Goal: Register for event/course

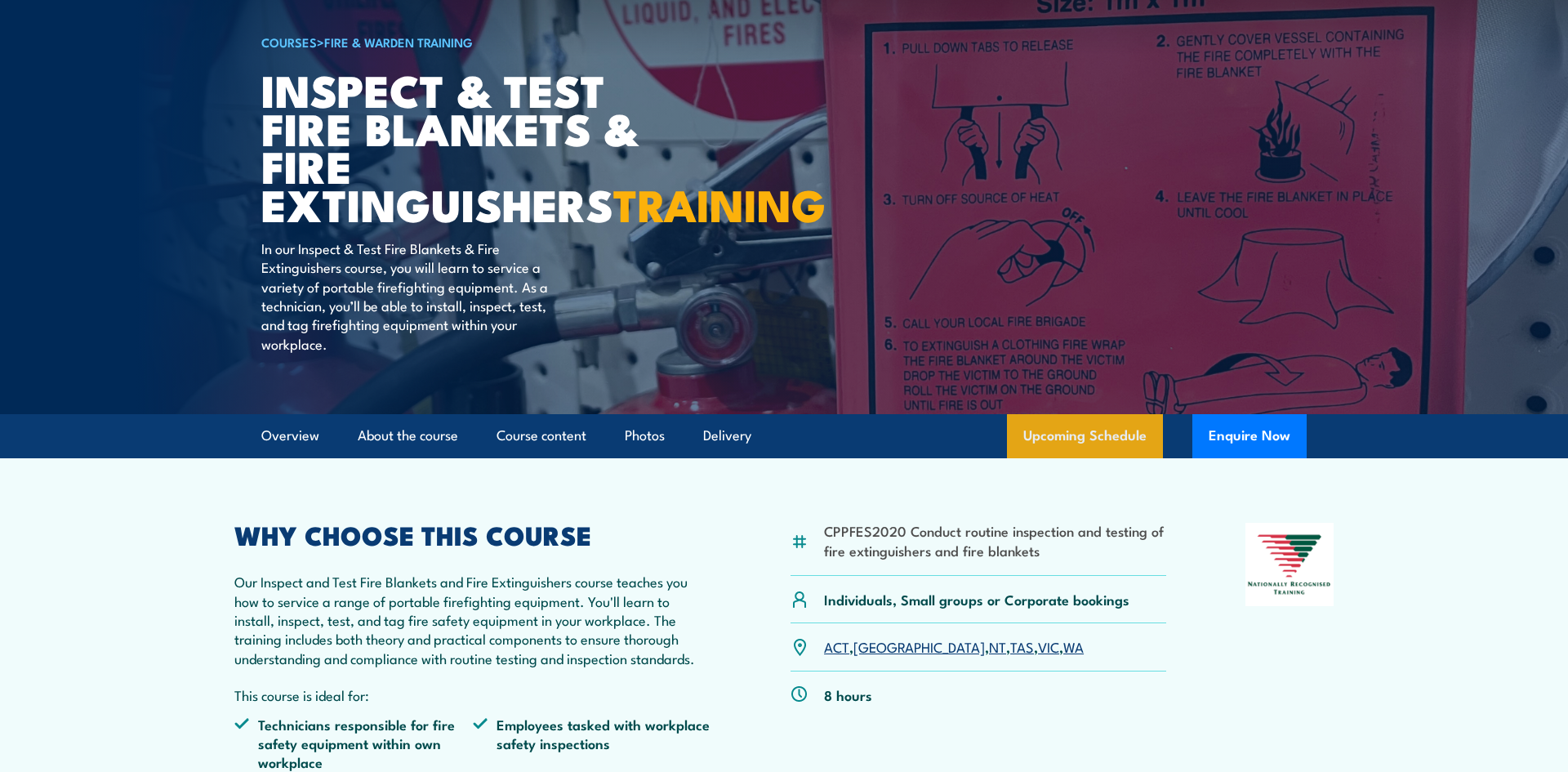
scroll to position [133, 0]
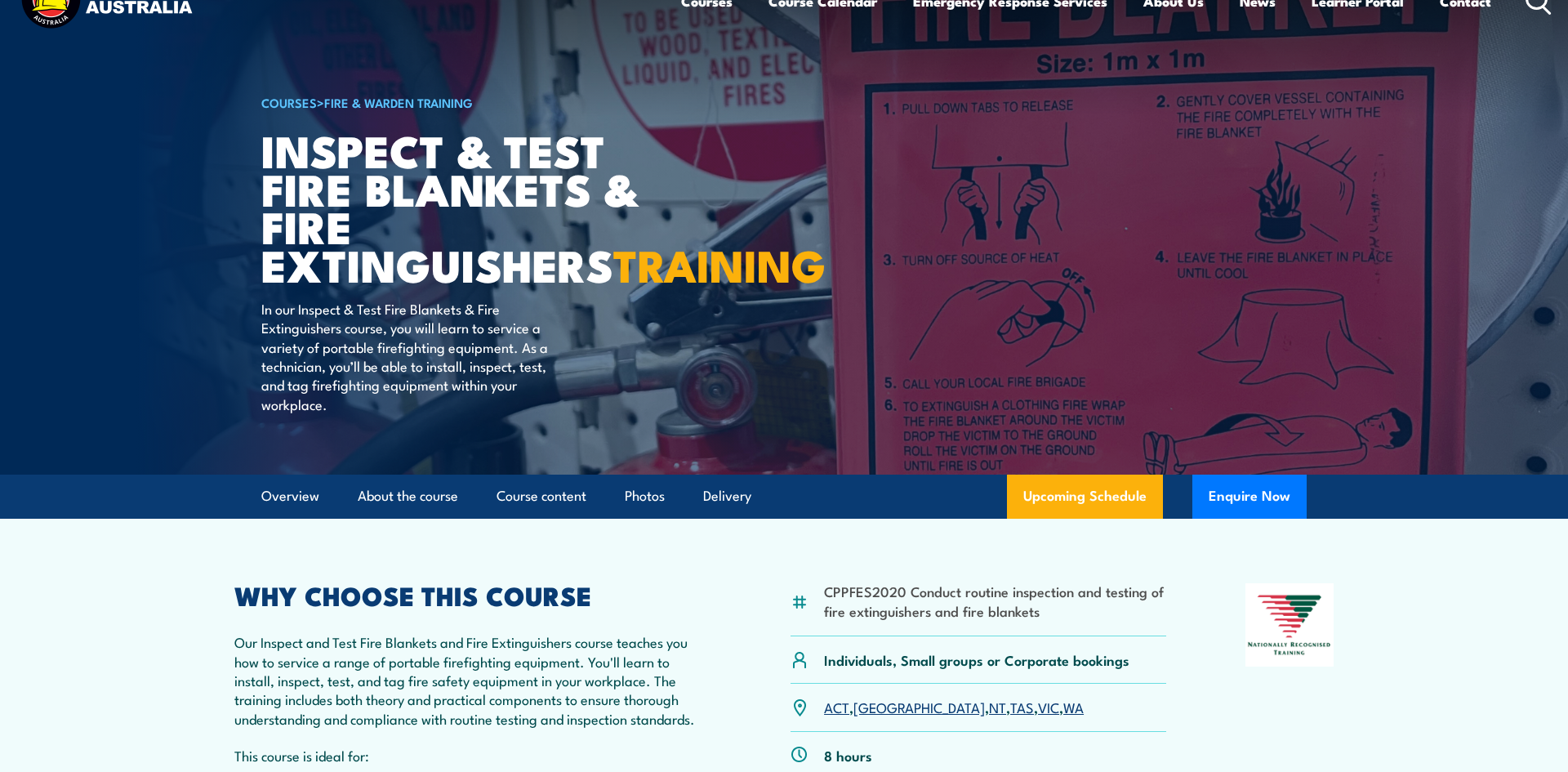
scroll to position [337, 0]
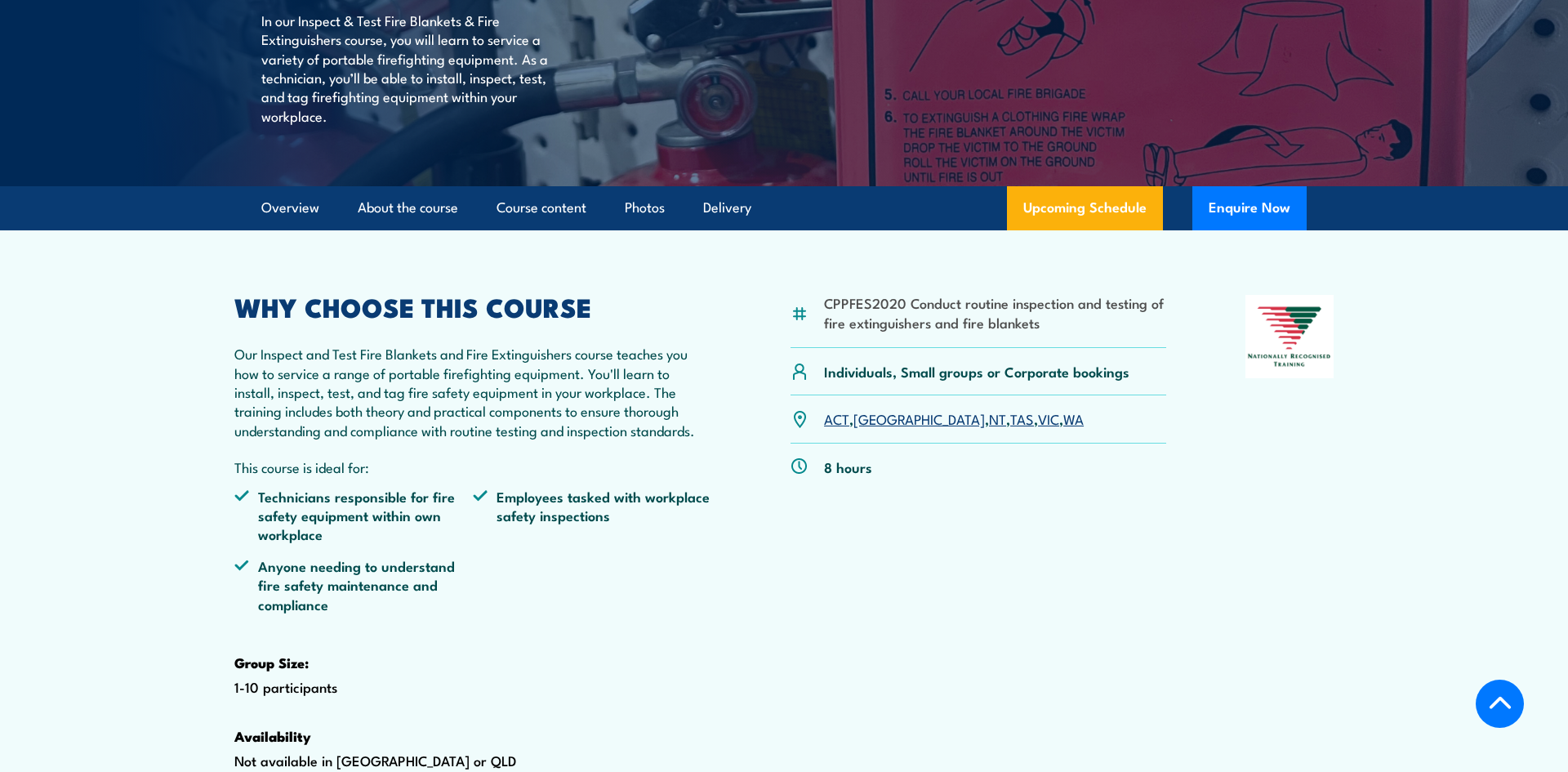
click at [989, 428] on link "NT" at bounding box center [997, 418] width 17 height 20
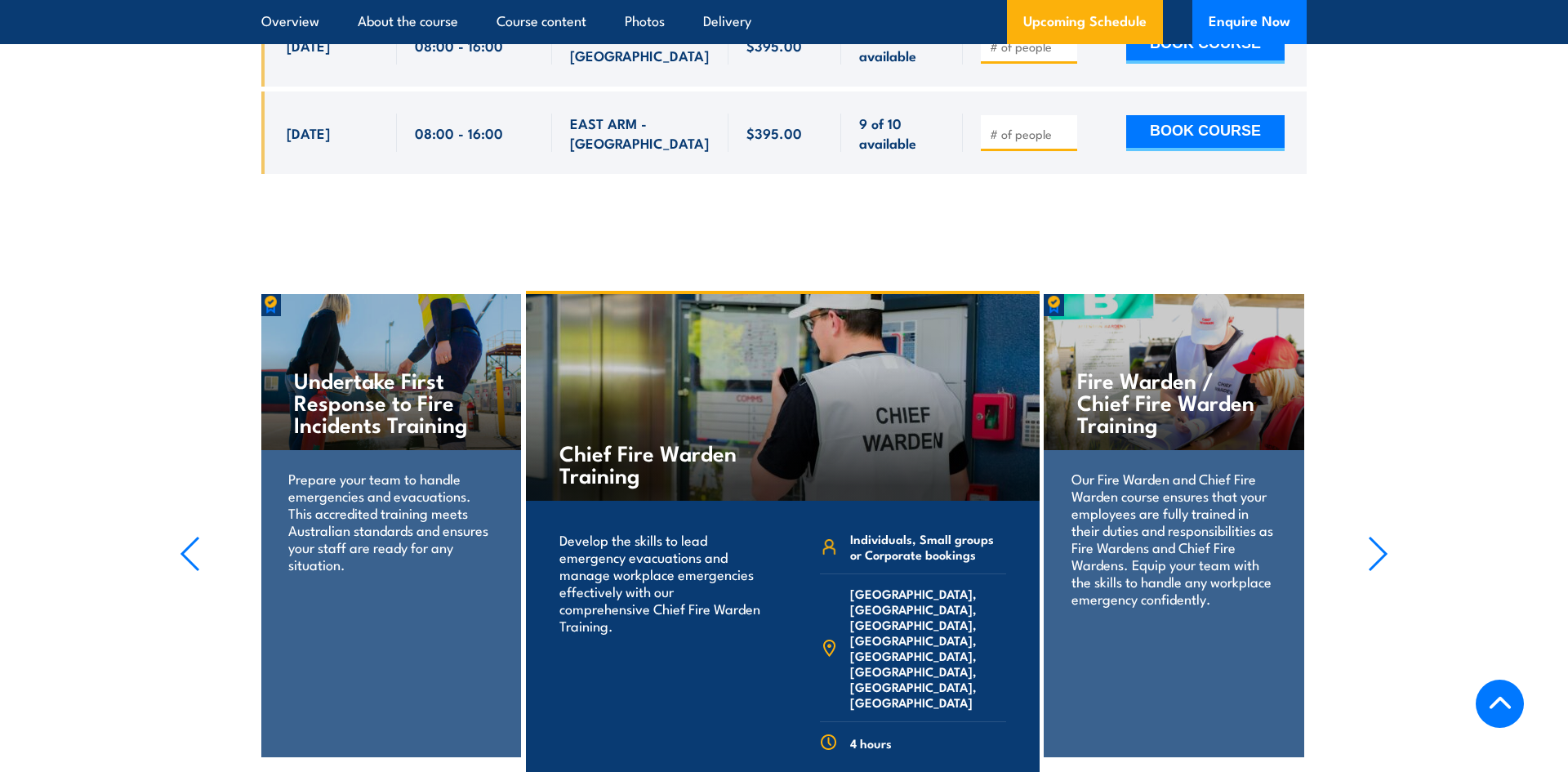
scroll to position [2902, 0]
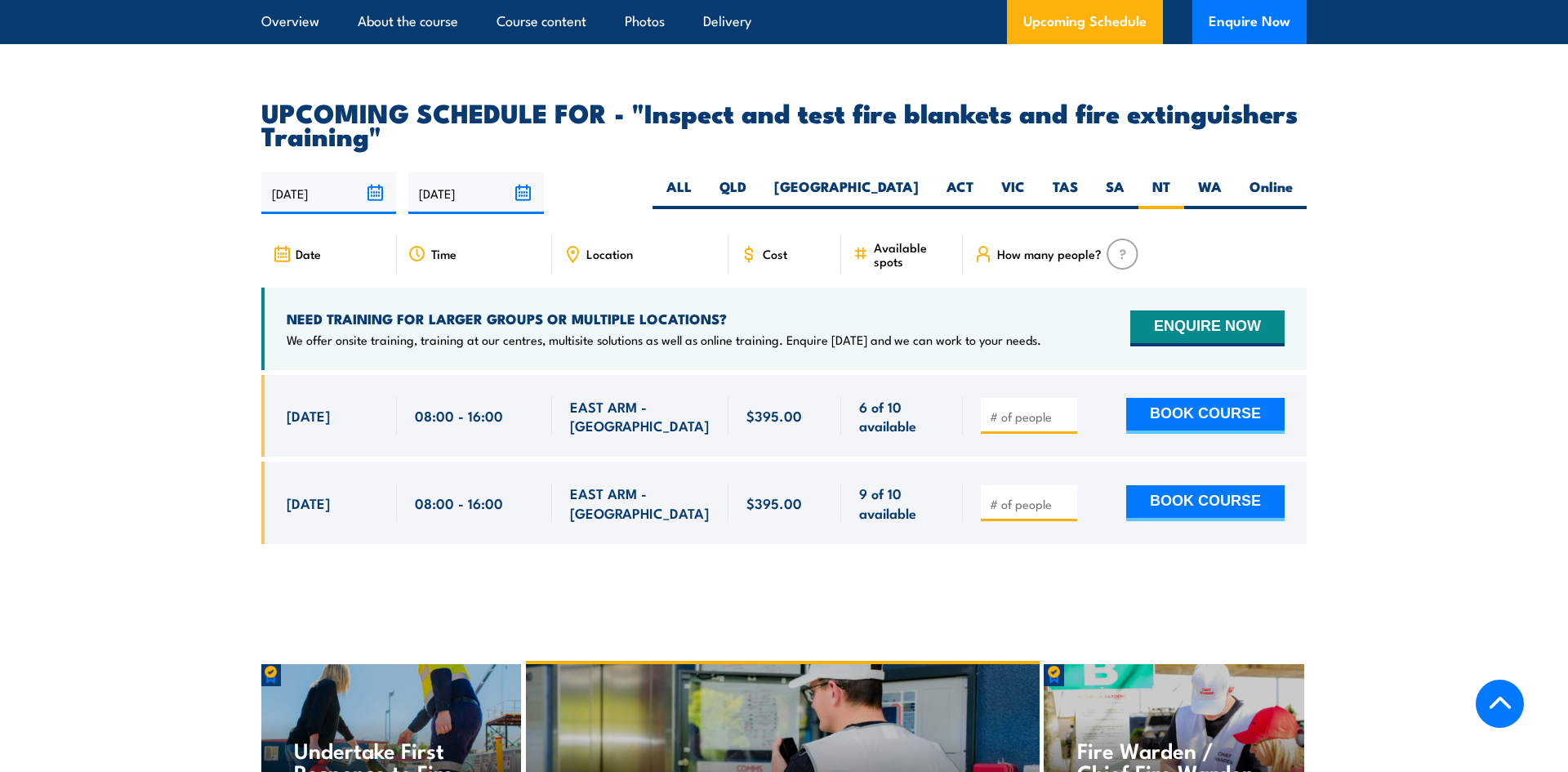
click at [148, 469] on section "UPCOMING SCHEDULE FOR - "Inspect and test fire blankets and fire extinguishers …" at bounding box center [784, 336] width 1568 height 469
